Goal: Navigation & Orientation: Find specific page/section

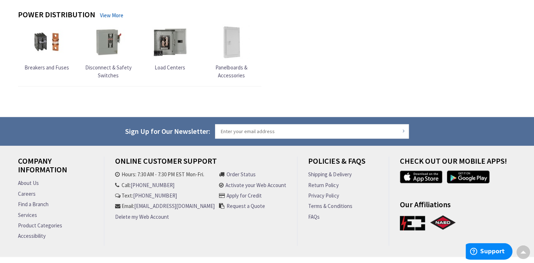
scroll to position [819, 0]
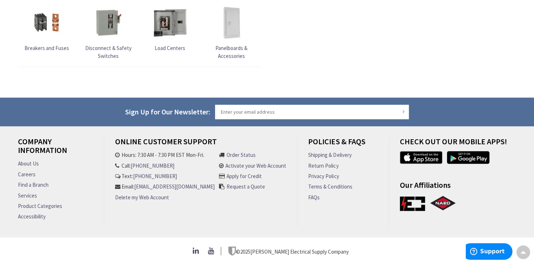
click at [28, 171] on link "Careers" at bounding box center [27, 175] width 18 height 8
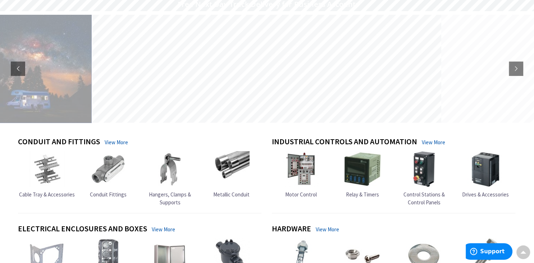
scroll to position [0, 0]
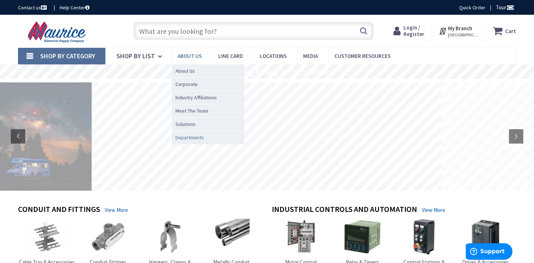
click at [190, 136] on span "Departments" at bounding box center [190, 137] width 28 height 7
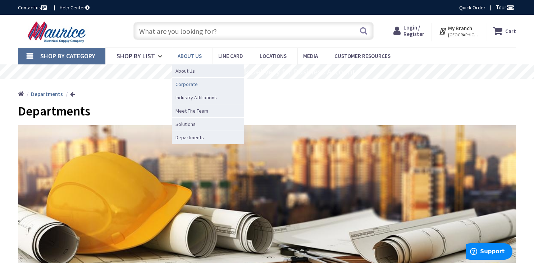
click at [200, 82] on link "Corporate" at bounding box center [208, 83] width 72 height 13
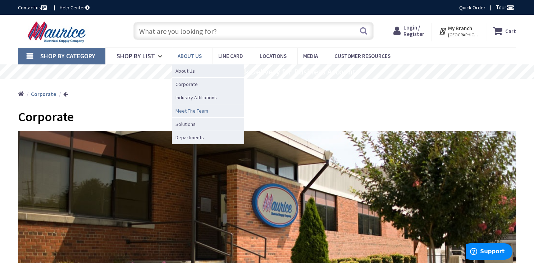
click at [201, 111] on span "Meet The Team" at bounding box center [192, 110] width 33 height 7
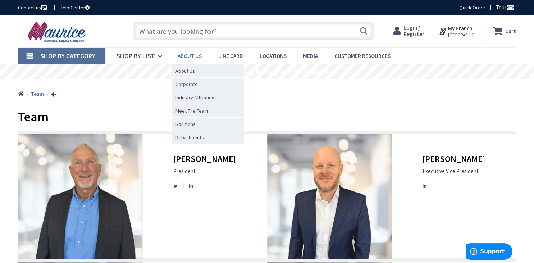
click at [191, 86] on span "Corporate" at bounding box center [187, 84] width 22 height 7
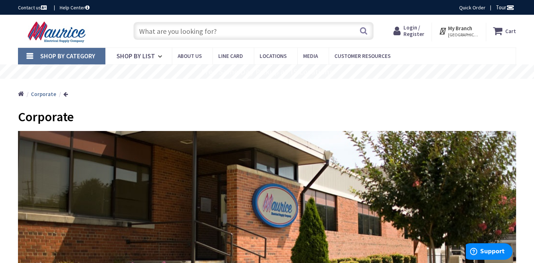
click at [0, 0] on span "About Us" at bounding box center [0, 0] width 0 height 0
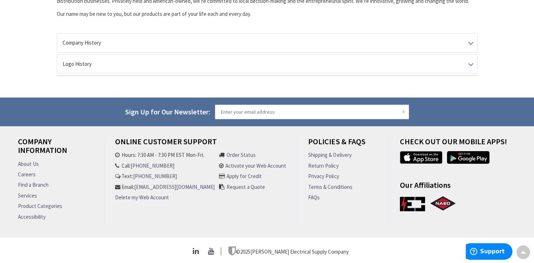
scroll to position [203, 0]
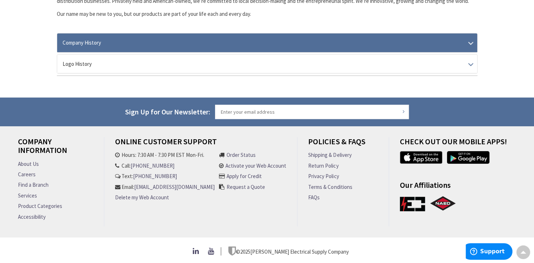
click at [470, 40] on link "Company History" at bounding box center [267, 42] width 420 height 18
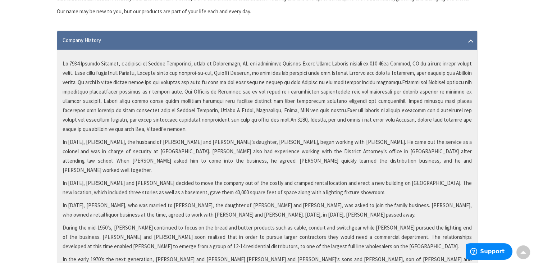
click at [470, 40] on link "Company History" at bounding box center [267, 40] width 420 height 18
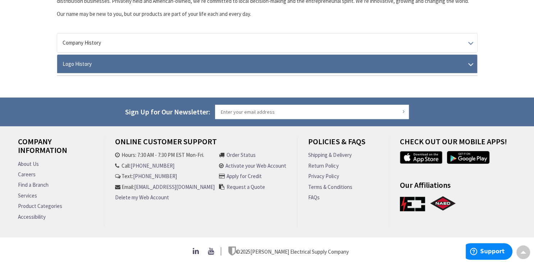
click at [472, 63] on link "Logo History" at bounding box center [267, 64] width 420 height 18
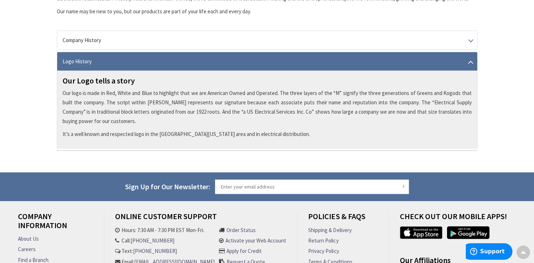
click at [474, 62] on link "Logo History" at bounding box center [267, 61] width 420 height 18
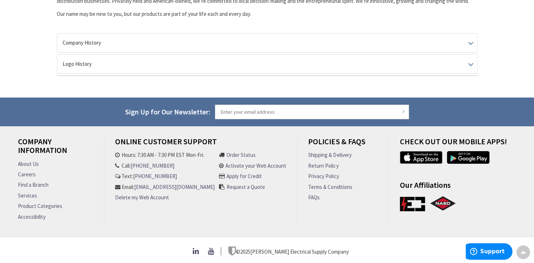
scroll to position [0, 0]
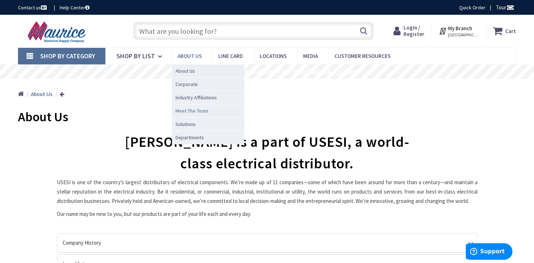
click at [207, 112] on link "Meet The Team" at bounding box center [208, 110] width 72 height 13
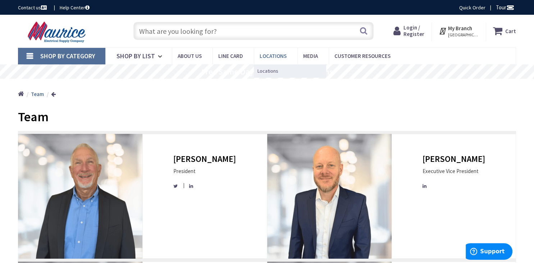
click at [272, 55] on span "Locations" at bounding box center [273, 56] width 27 height 7
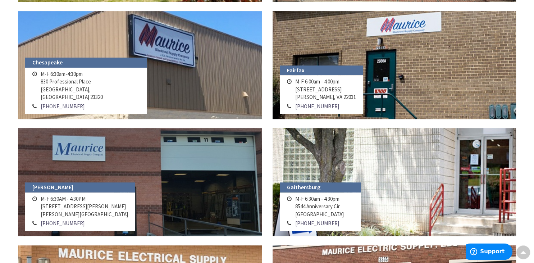
scroll to position [375, 0]
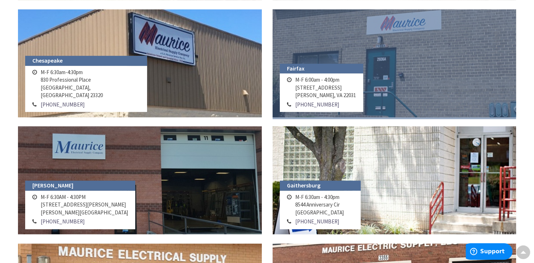
click at [419, 83] on link at bounding box center [395, 63] width 244 height 108
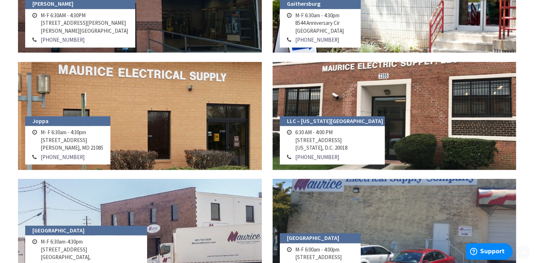
scroll to position [625, 0]
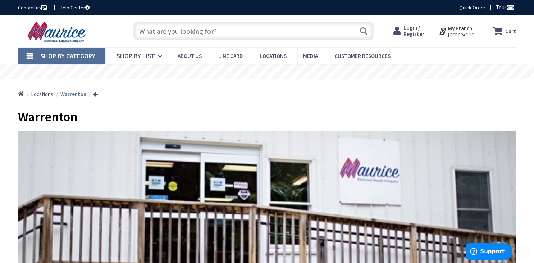
scroll to position [250, 0]
